Goal: Task Accomplishment & Management: Use online tool/utility

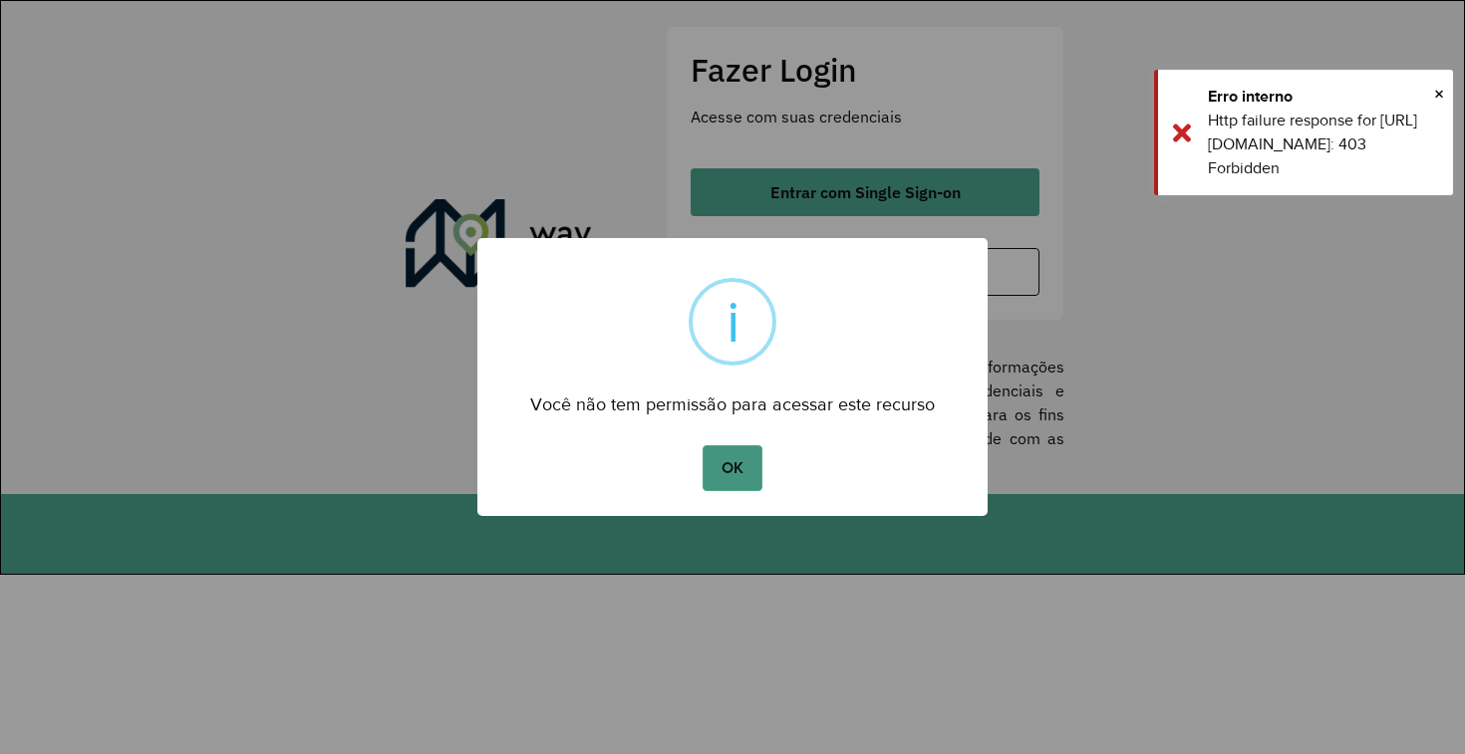
click at [730, 482] on button "OK" at bounding box center [732, 469] width 59 height 46
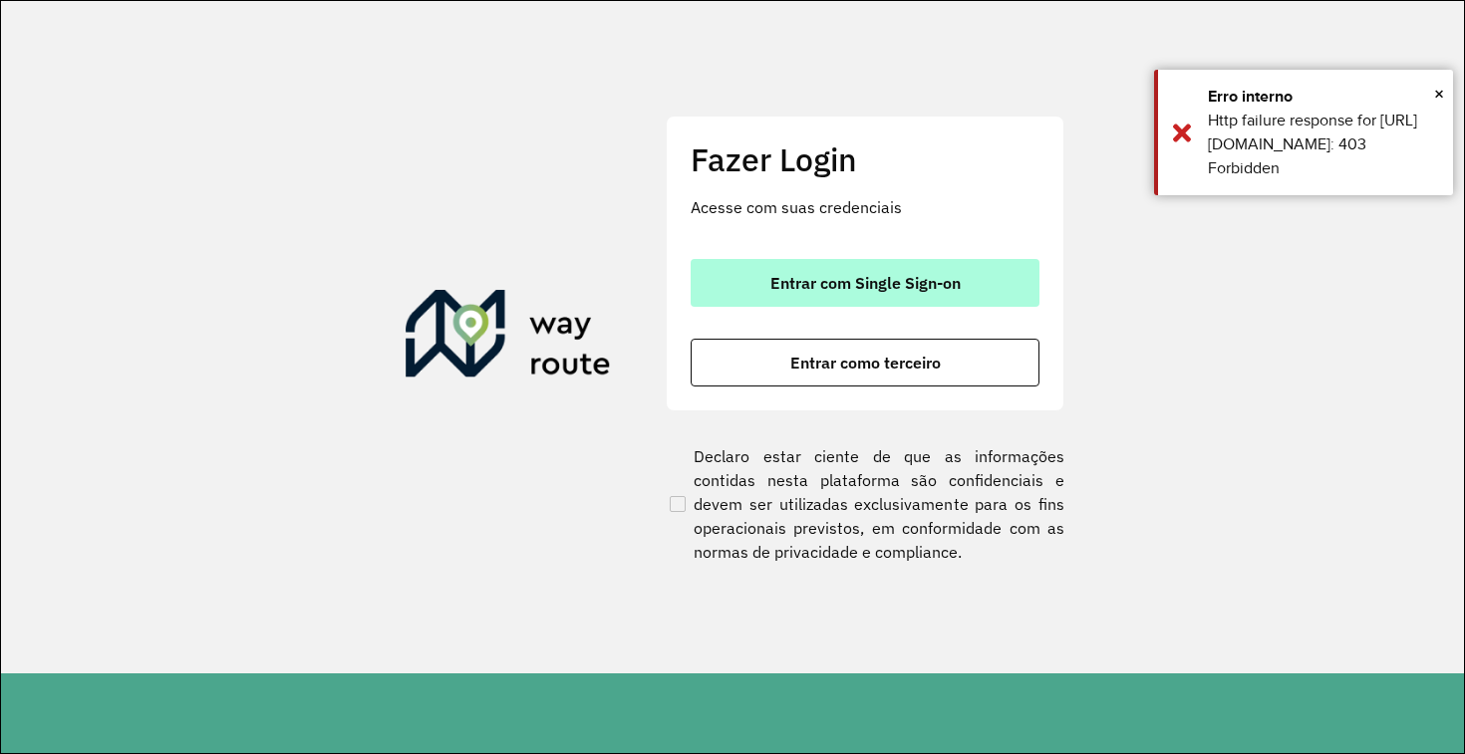
click at [860, 276] on span "Entrar com Single Sign-on" at bounding box center [865, 283] width 190 height 16
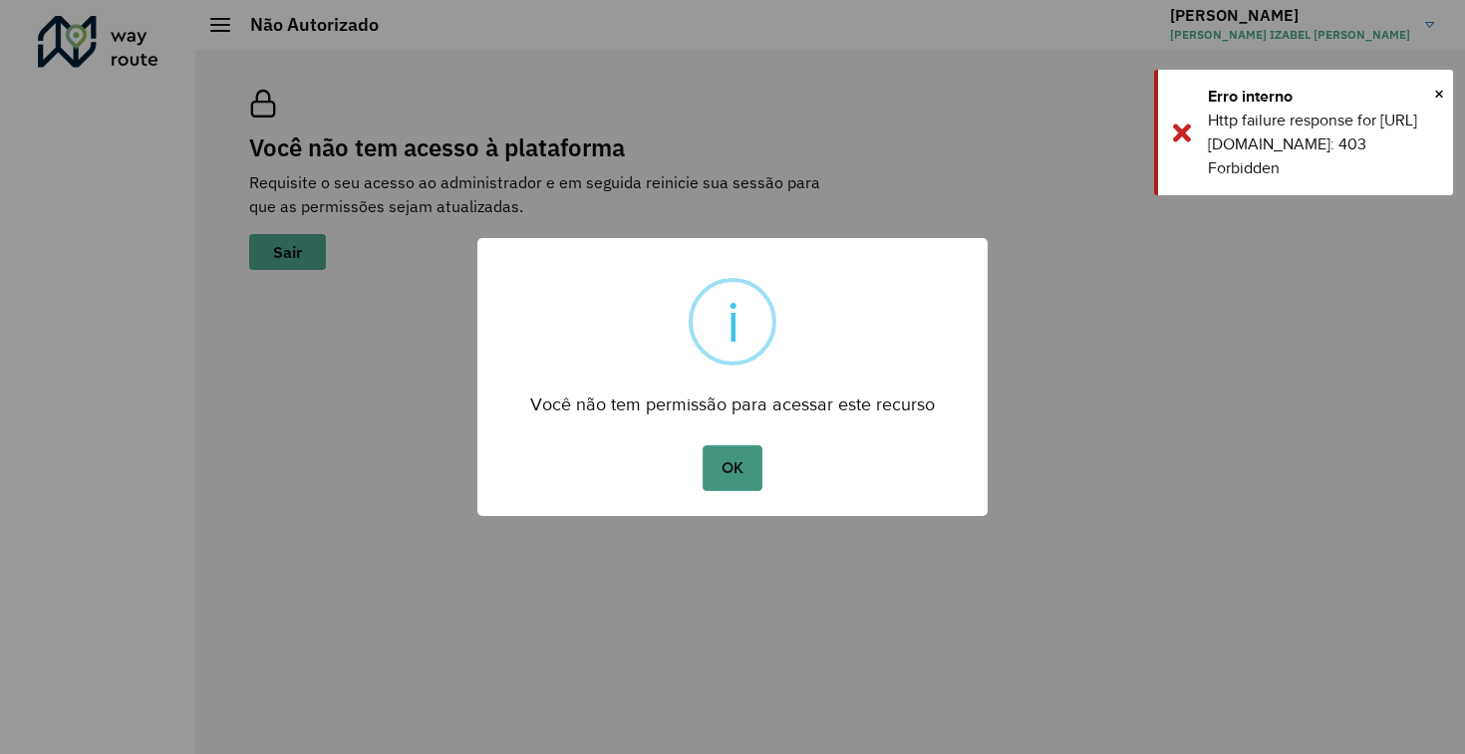
click at [722, 490] on button "OK" at bounding box center [732, 469] width 59 height 46
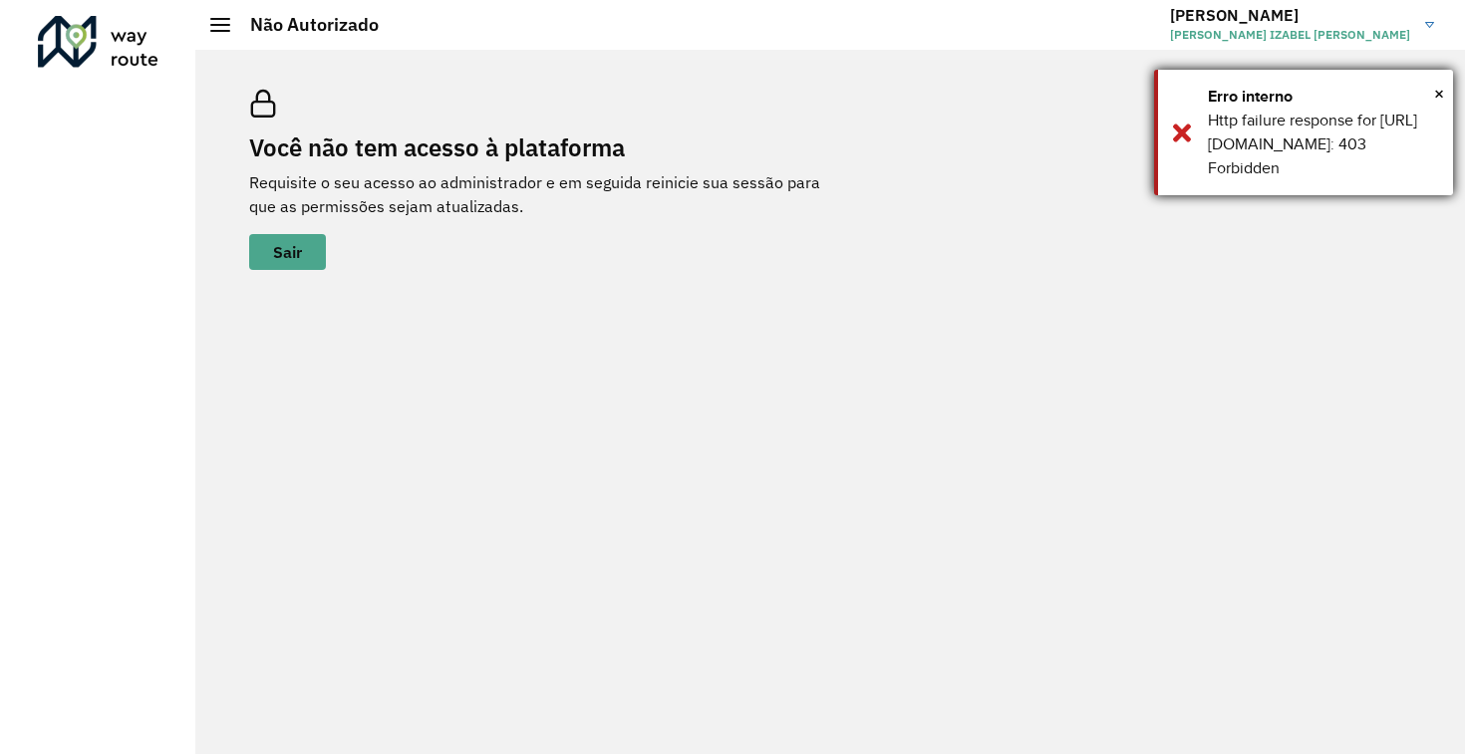
click at [1173, 157] on div "× Erro interno Http failure response for [URL][DOMAIN_NAME]: 403 Forbidden" at bounding box center [1303, 133] width 299 height 126
